Goal: Task Accomplishment & Management: Use online tool/utility

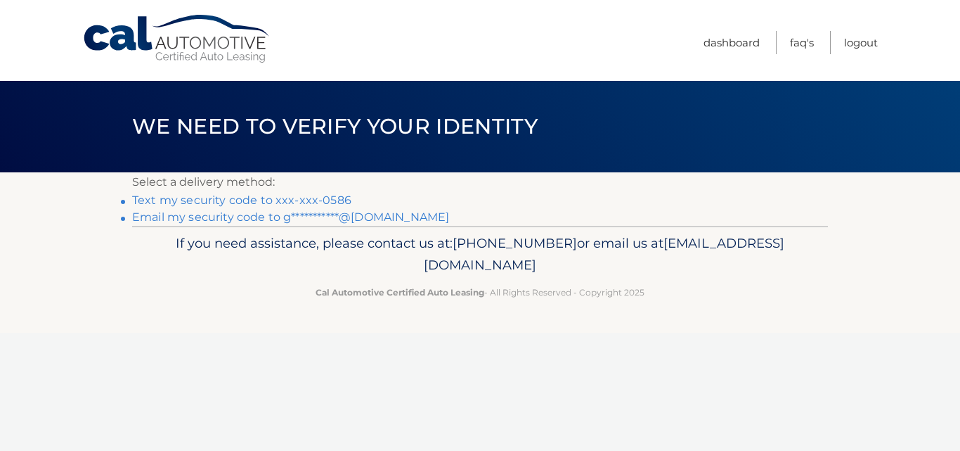
click at [263, 201] on link "Text my security code to xxx-xxx-0586" at bounding box center [241, 199] width 219 height 13
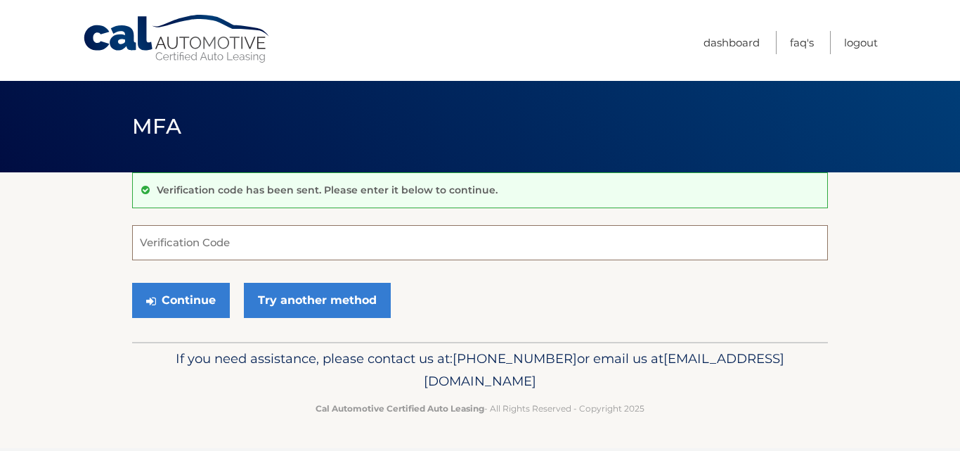
click at [259, 243] on input "Verification Code" at bounding box center [480, 242] width 696 height 35
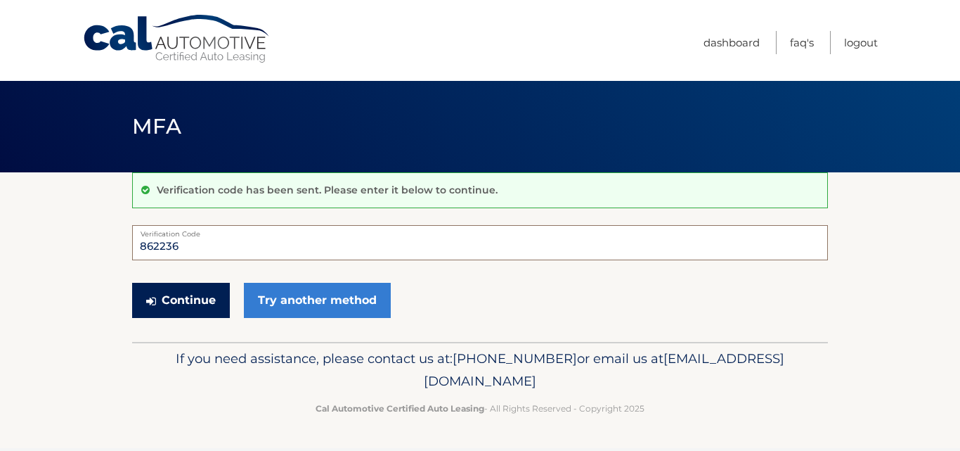
type input "862236"
click at [211, 295] on button "Continue" at bounding box center [181, 300] width 98 height 35
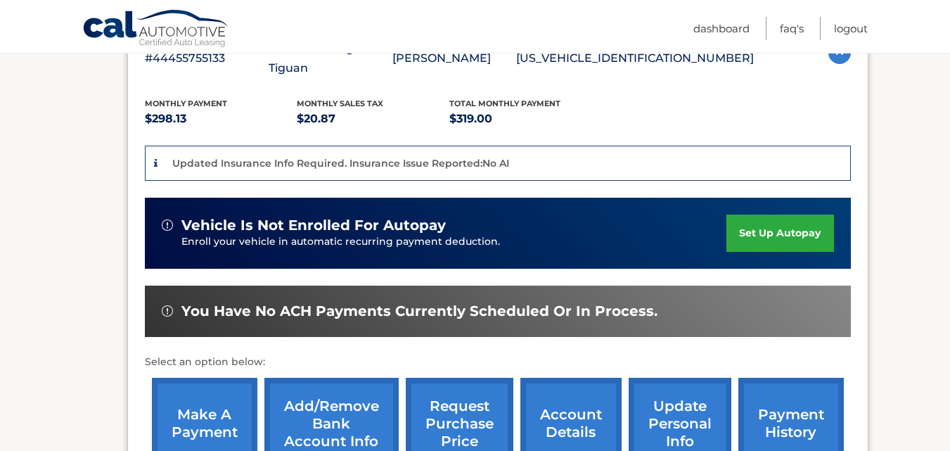
scroll to position [309, 0]
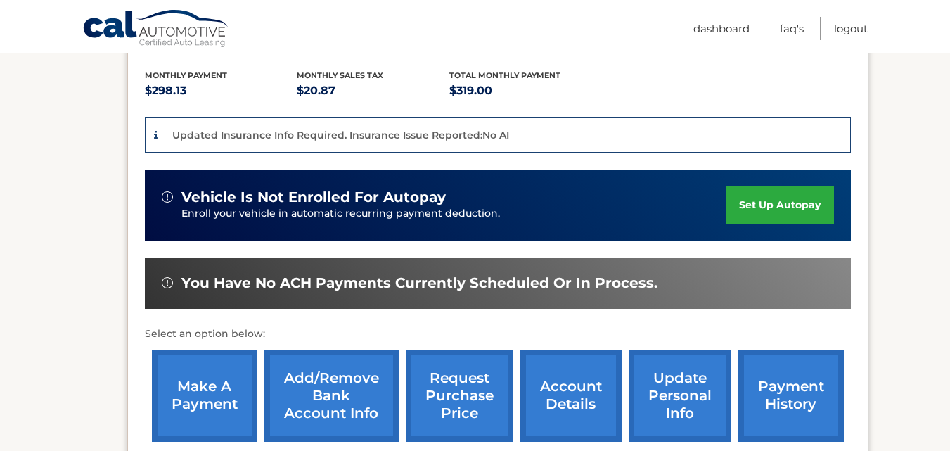
click at [226, 385] on link "make a payment" at bounding box center [204, 395] width 105 height 92
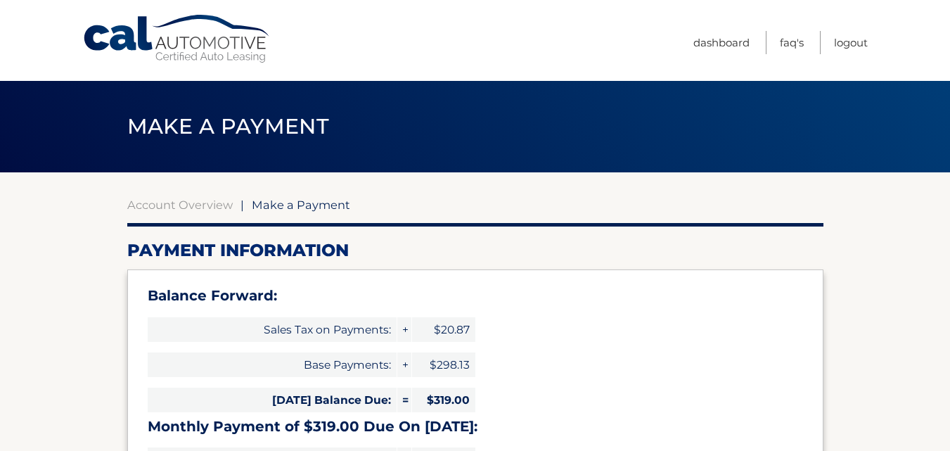
select select "ZjMwNTE5ZTYtNjk0Yy00YmVlLWE1NGUtZGVjZDVhMTM3NmE2"
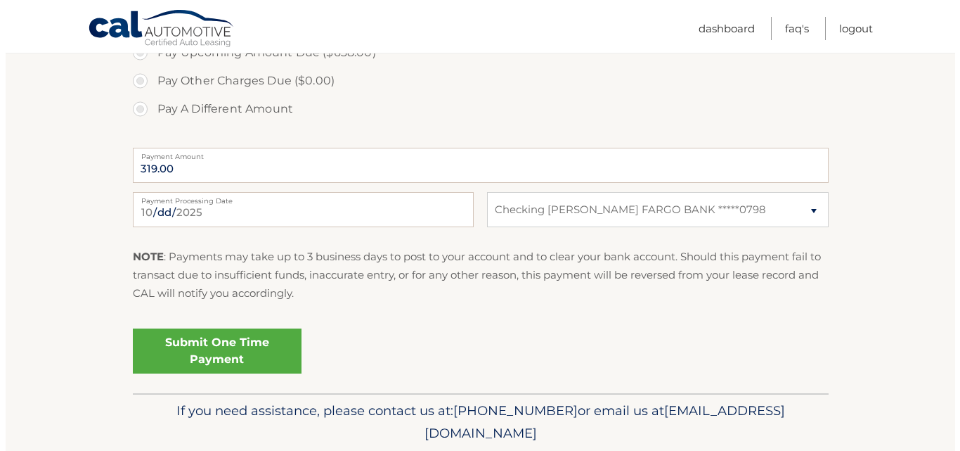
scroll to position [609, 0]
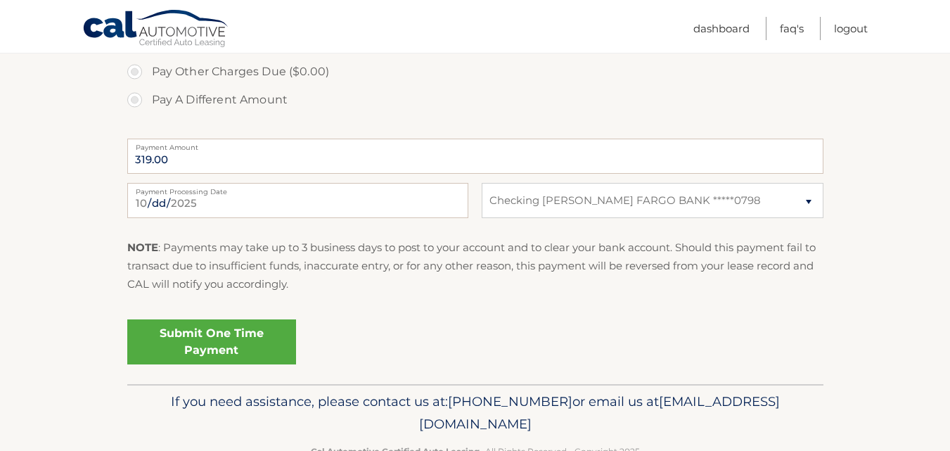
click at [198, 338] on link "Submit One Time Payment" at bounding box center [211, 341] width 169 height 45
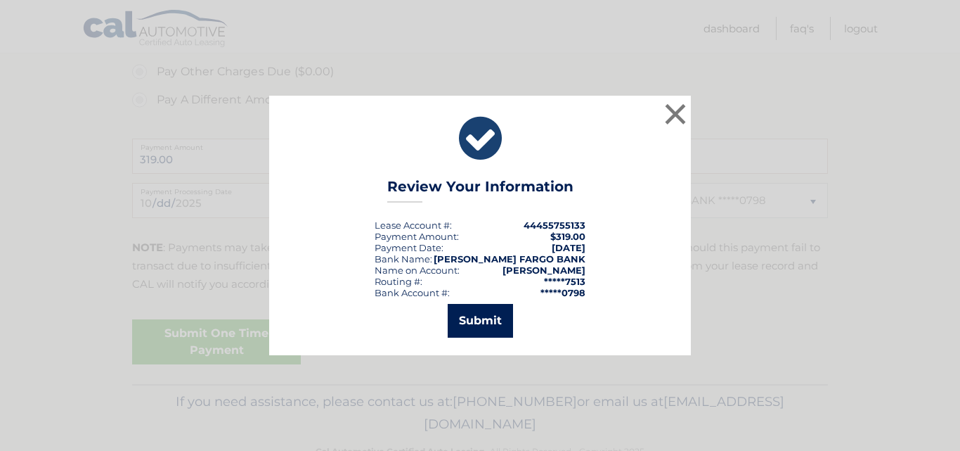
click at [481, 329] on button "Submit" at bounding box center [480, 321] width 65 height 34
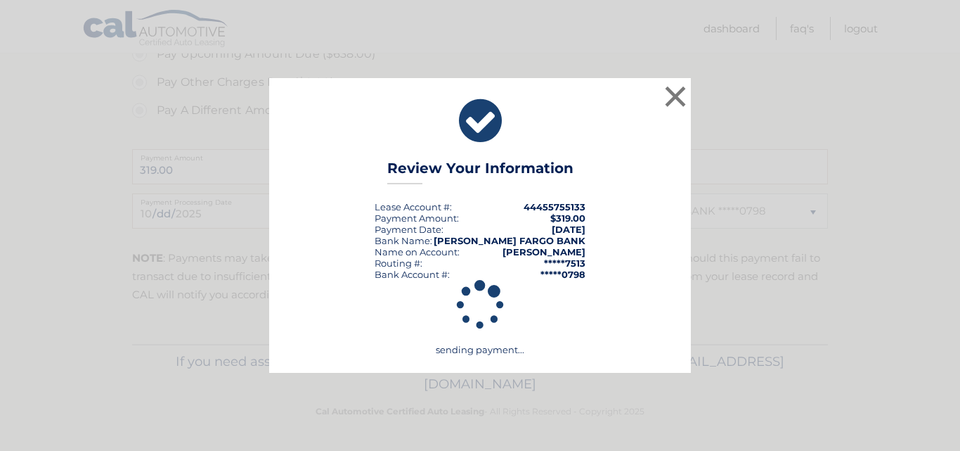
scroll to position [598, 0]
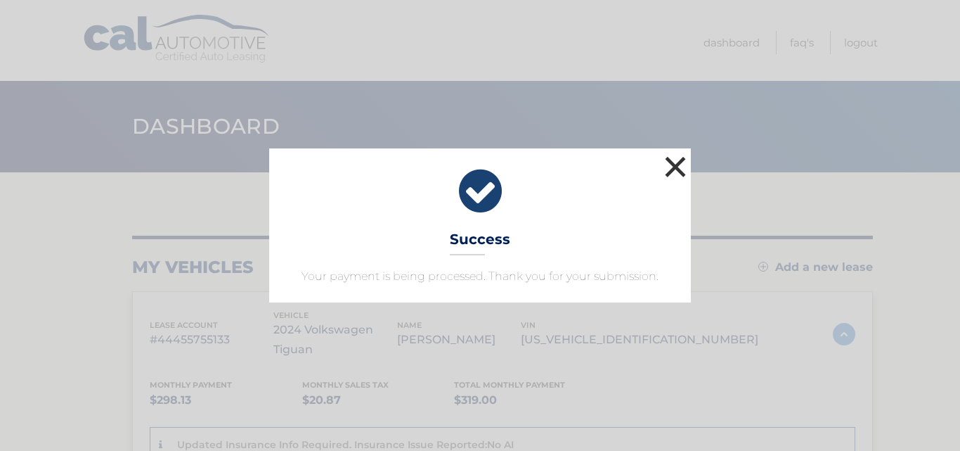
click at [674, 162] on button "×" at bounding box center [676, 167] width 28 height 28
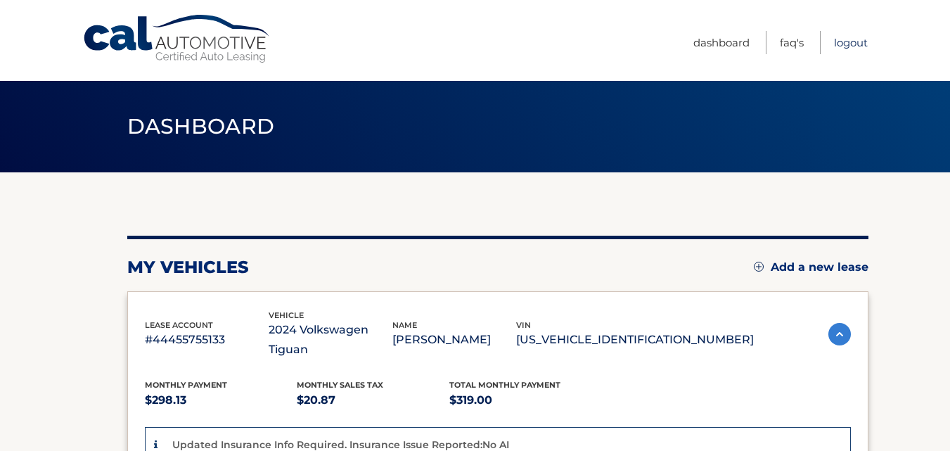
click at [849, 40] on link "Logout" at bounding box center [851, 42] width 34 height 23
